Goal: Check status: Check status

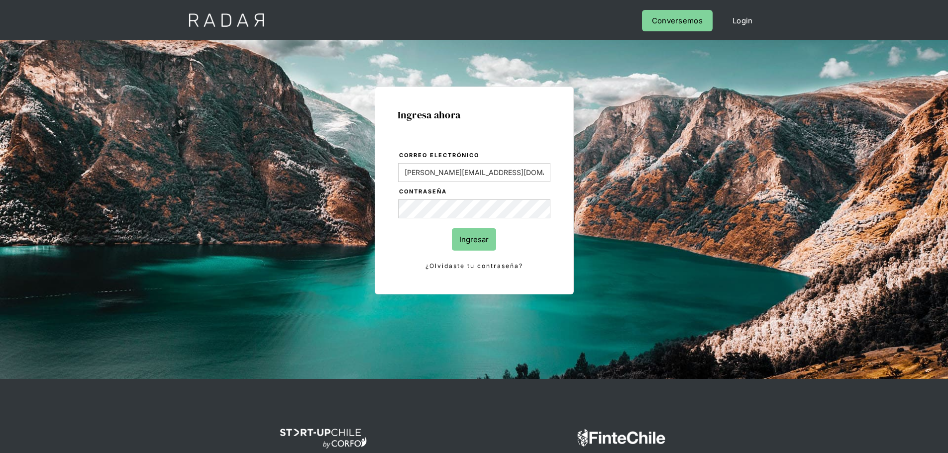
click at [468, 236] on input "Ingresar" at bounding box center [474, 239] width 44 height 22
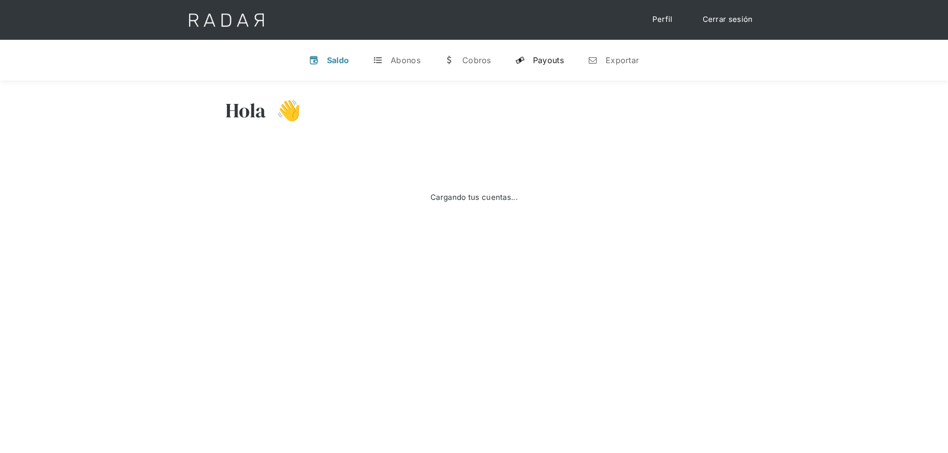
click at [545, 57] on div "Payouts" at bounding box center [548, 60] width 31 height 10
select select "prontopaga"
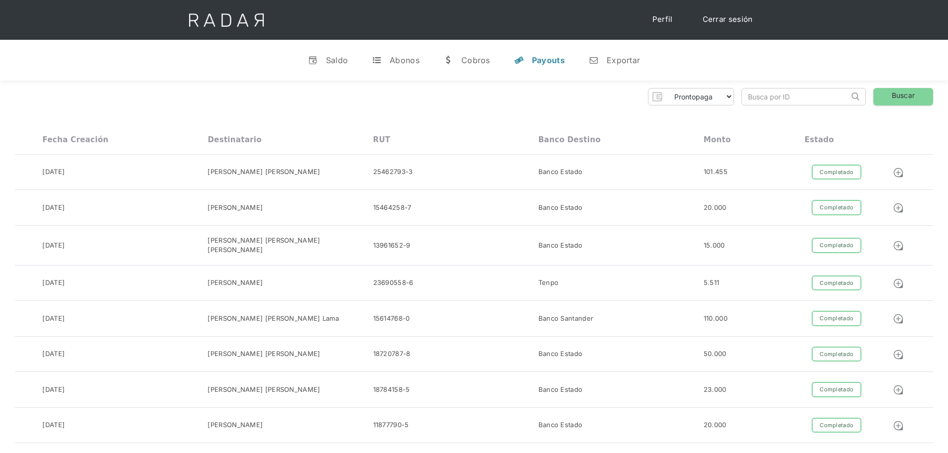
click at [788, 101] on input "search" at bounding box center [795, 97] width 107 height 16
paste input "51ed4a3d-4e0e-41c6-ba02-a1d2c163019e"
click at [910, 93] on link "Buscar" at bounding box center [904, 96] width 60 height 17
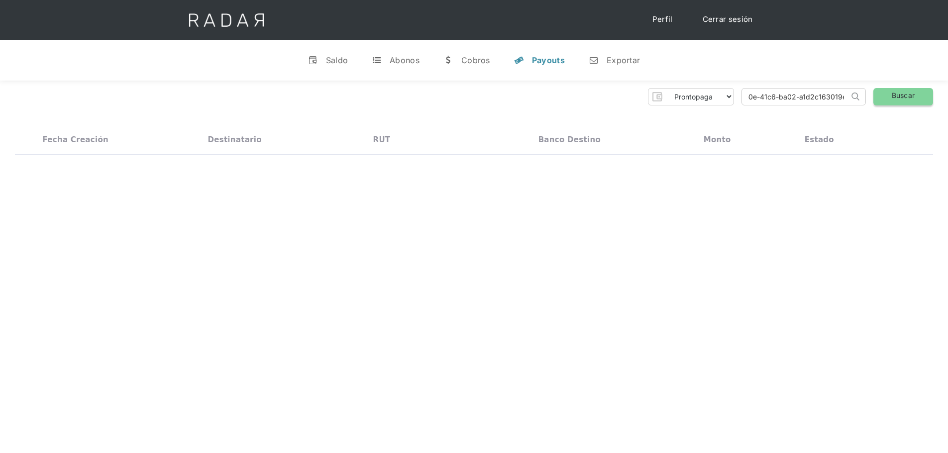
scroll to position [0, 0]
click at [796, 95] on input "51ed4a3d-4e0e-41c6-ba02-a1d2c163019e" at bounding box center [795, 97] width 107 height 16
paste input "cdf284b2-31da-47a1-9c88-364c7122f786"
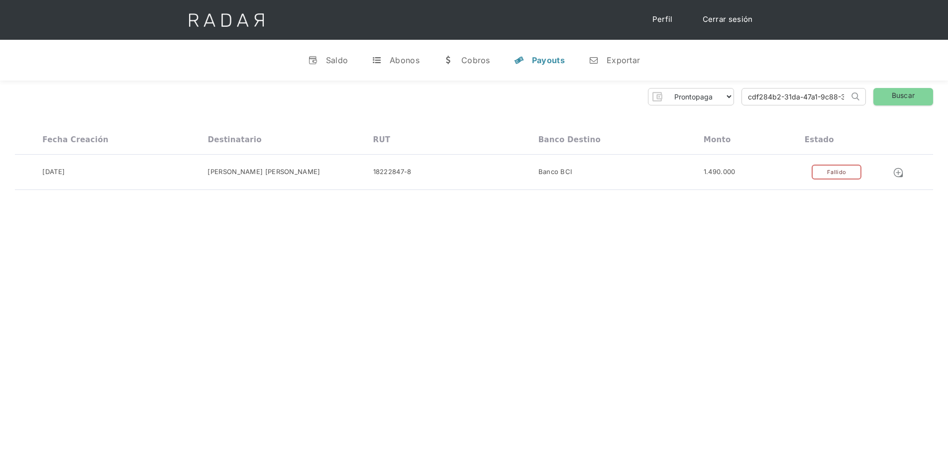
scroll to position [0, 43]
click at [905, 96] on link "Buscar" at bounding box center [904, 96] width 60 height 17
click at [797, 99] on input "cdf284b2-31da-47a1-9c88-364c7122f786" at bounding box center [795, 97] width 107 height 16
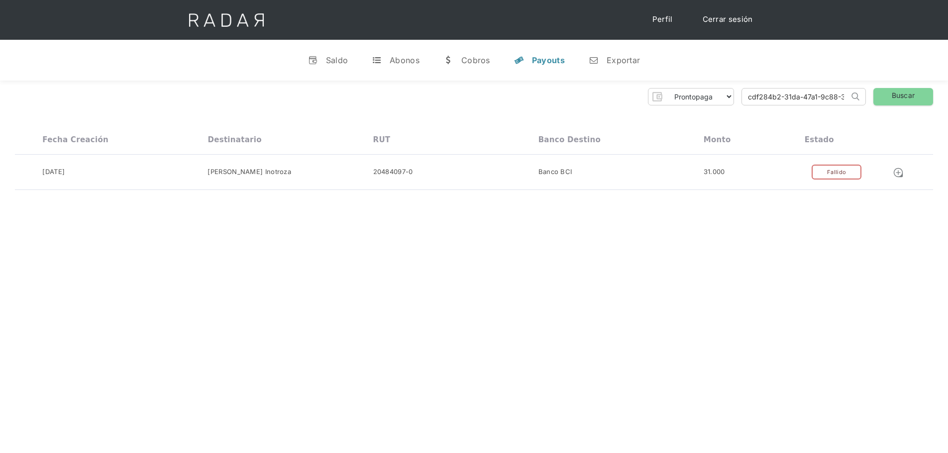
click at [797, 99] on input "cdf284b2-31da-47a1-9c88-364c7122f786" at bounding box center [795, 97] width 107 height 16
paste input "d63a2300-4867-406b-8e0d-a26767d70c2f"
click at [910, 97] on link "Buscar" at bounding box center [904, 96] width 60 height 17
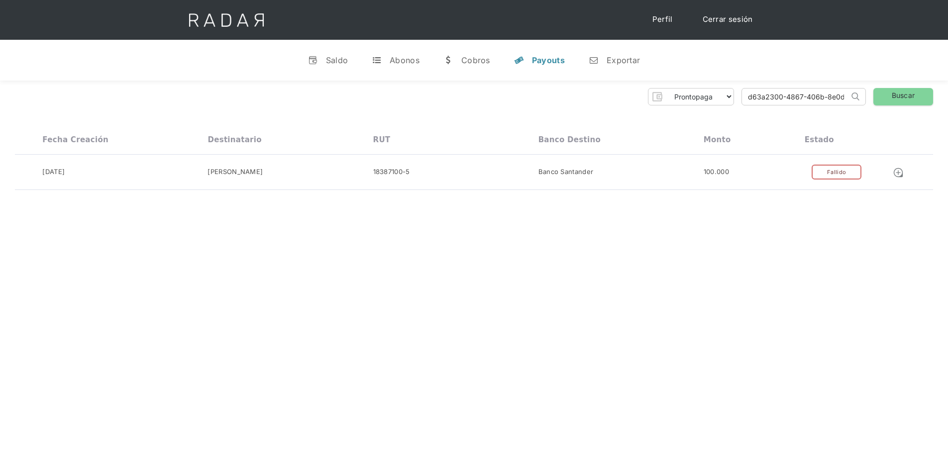
click at [771, 102] on input "d63a2300-4867-406b-8e0d-a26767d70c2f" at bounding box center [795, 97] width 107 height 16
paste input "e7ad028e-91a2-43df-a794-5bf94f5705da"
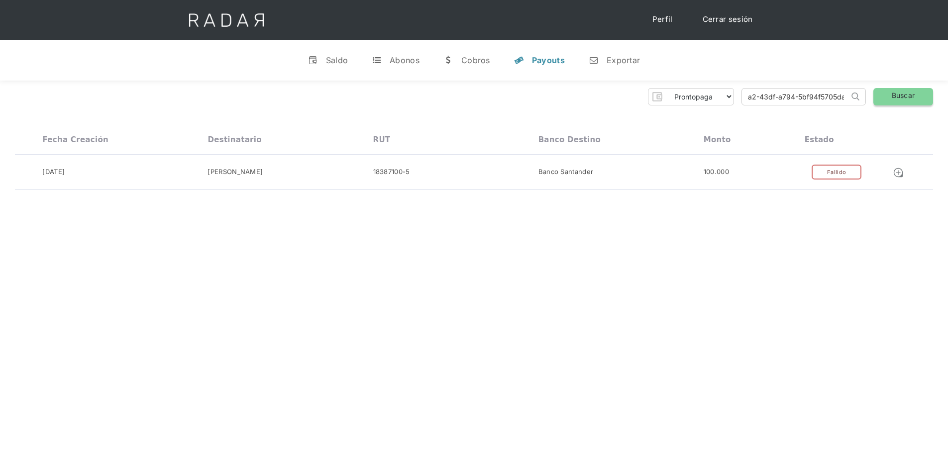
type input "e7ad028e-91a2-43df-a794-5bf94f5705da"
click at [889, 99] on link "Buscar" at bounding box center [904, 96] width 60 height 17
